Goal: Check status: Check status

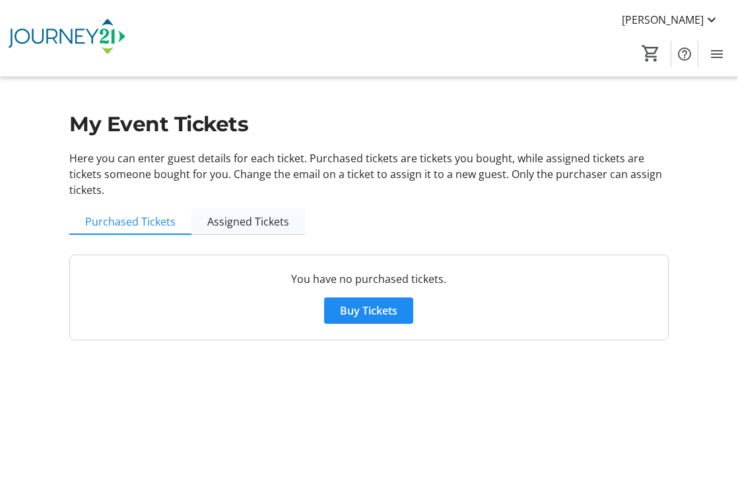
click at [251, 222] on span "Assigned Tickets" at bounding box center [248, 221] width 82 height 11
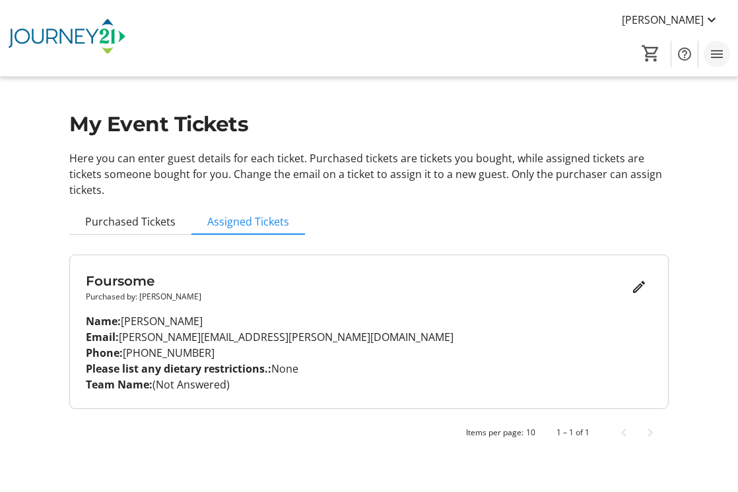
click at [717, 53] on mat-icon "Menu" at bounding box center [717, 54] width 16 height 16
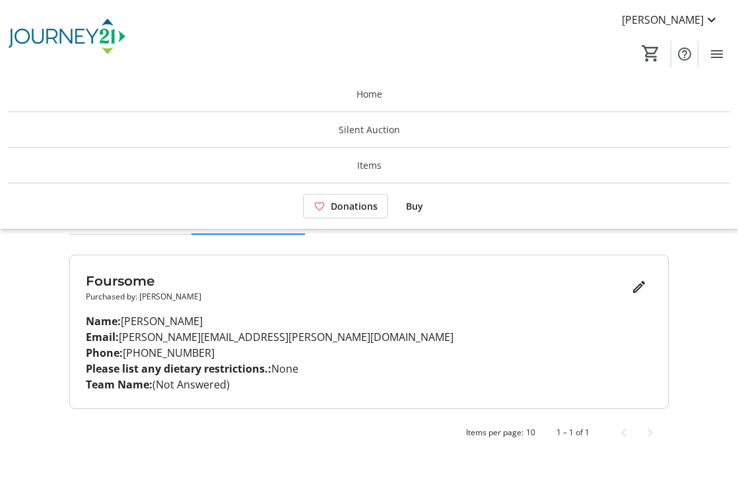
click at [364, 330] on p "Email: [PERSON_NAME][EMAIL_ADDRESS][PERSON_NAME][DOMAIN_NAME]" at bounding box center [369, 337] width 566 height 16
